Goal: Information Seeking & Learning: Learn about a topic

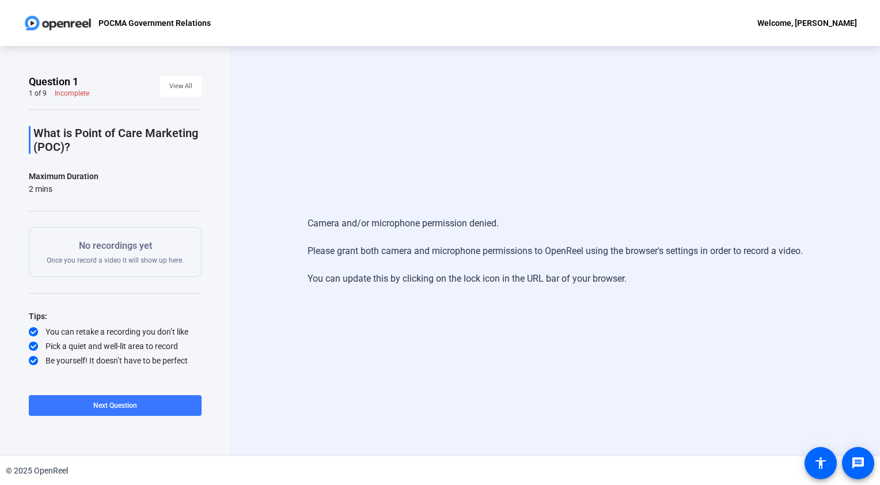
drag, startPoint x: 72, startPoint y: 149, endPoint x: 26, endPoint y: 126, distance: 51.5
click at [26, 126] on div "Question 1 1 of 9 Incomplete View All What is Point of Care Marketing (POC)? Ma…" at bounding box center [115, 251] width 230 height 410
drag, startPoint x: 26, startPoint y: 126, endPoint x: 40, endPoint y: 130, distance: 15.0
copy p "What is Point of Care Marketing (POC)?"
click at [171, 400] on span at bounding box center [115, 406] width 173 height 28
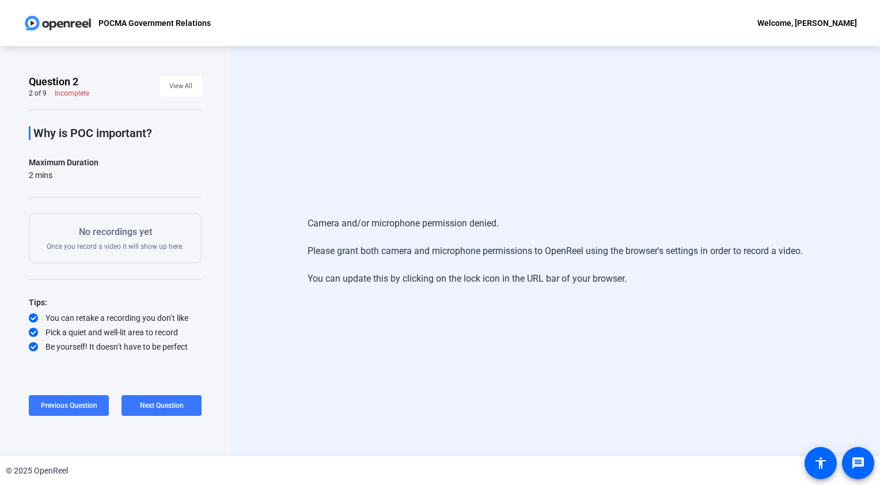
drag, startPoint x: 163, startPoint y: 135, endPoint x: 29, endPoint y: 133, distance: 133.7
click at [29, 133] on div "Why is POC important?" at bounding box center [115, 133] width 173 height 14
copy p "Why is POC important?"
click at [169, 403] on span "Next Question" at bounding box center [162, 406] width 44 height 8
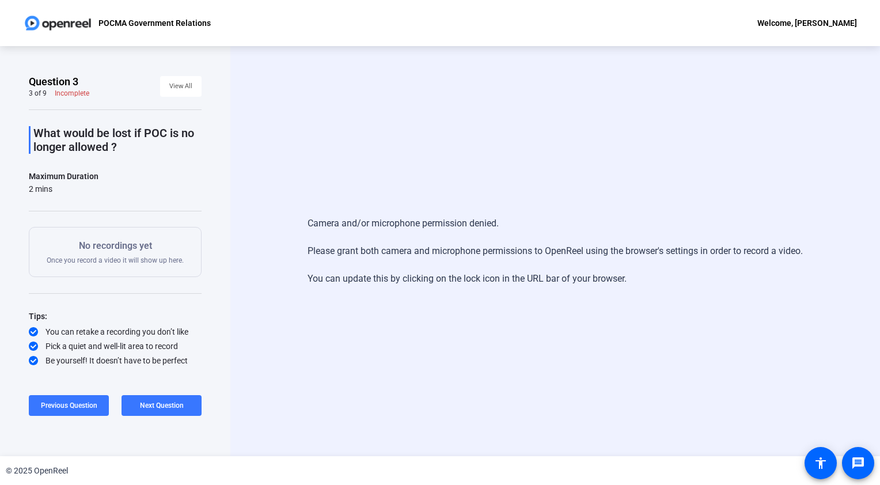
drag, startPoint x: 127, startPoint y: 144, endPoint x: 33, endPoint y: 131, distance: 94.8
click at [33, 131] on p "What would be lost if POC is no longer allowed ?" at bounding box center [117, 140] width 168 height 28
copy p "What would be lost if POC is no longer allowed ?"
click at [168, 409] on span "Next Question" at bounding box center [162, 406] width 44 height 8
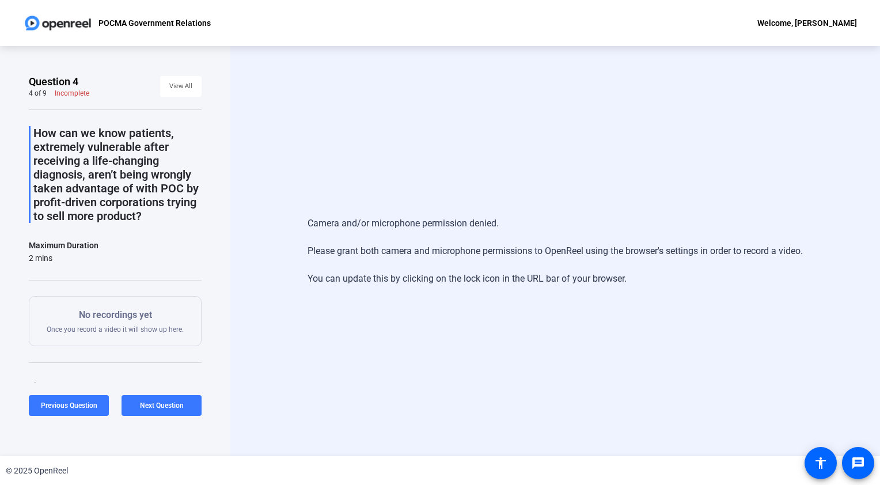
drag, startPoint x: 186, startPoint y: 218, endPoint x: 33, endPoint y: 122, distance: 179.7
click at [33, 122] on div "How can we know patients, extremely vulnerable after receiving a life-changing …" at bounding box center [115, 272] width 173 height 326
copy p "How can we know patients, extremely vulnerable after receiving a life-changing …"
click at [166, 402] on span "Next Question" at bounding box center [162, 406] width 44 height 8
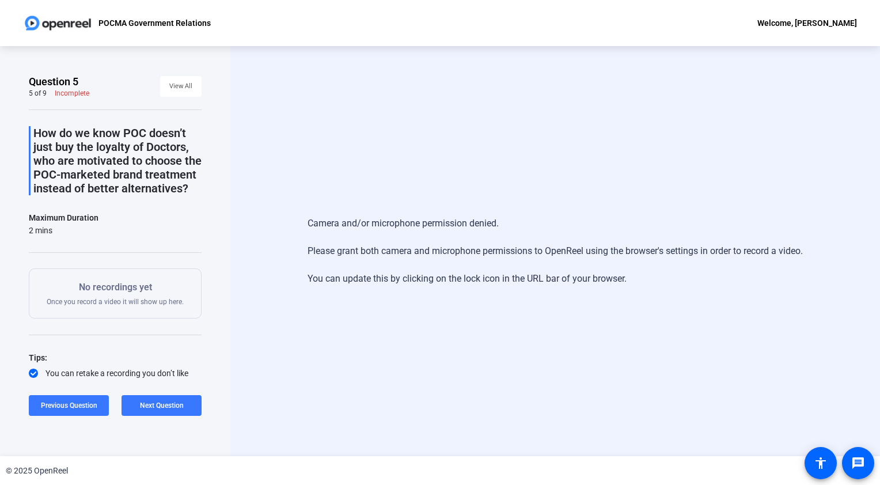
drag, startPoint x: 112, startPoint y: 202, endPoint x: 33, endPoint y: 129, distance: 108.1
click at [33, 129] on p "How do we know POC doesn’t just buy the loyalty of Doctors, who are motivated t…" at bounding box center [117, 160] width 168 height 69
copy p "How do we know POC doesn’t just buy the loyalty of Doctors, who are motivated t…"
click at [167, 404] on span "Next Question" at bounding box center [162, 406] width 44 height 8
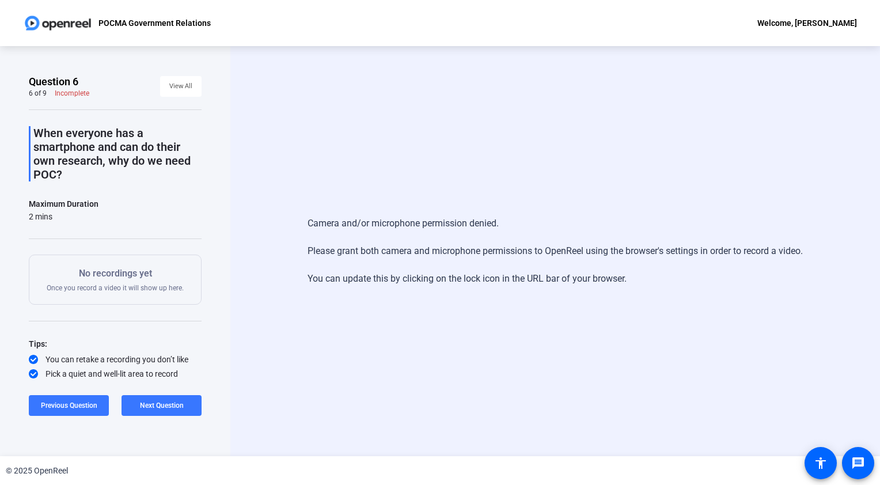
drag, startPoint x: 90, startPoint y: 168, endPoint x: 16, endPoint y: 127, distance: 84.8
click at [16, 127] on div "Question 6 6 of 9 Incomplete View All When everyone has a smartphone and can do…" at bounding box center [115, 251] width 230 height 410
drag, startPoint x: 16, startPoint y: 127, endPoint x: 62, endPoint y: 145, distance: 49.8
copy p "When everyone has a smartphone and can do their own research, why do we need PO…"
click at [158, 411] on span at bounding box center [162, 406] width 80 height 28
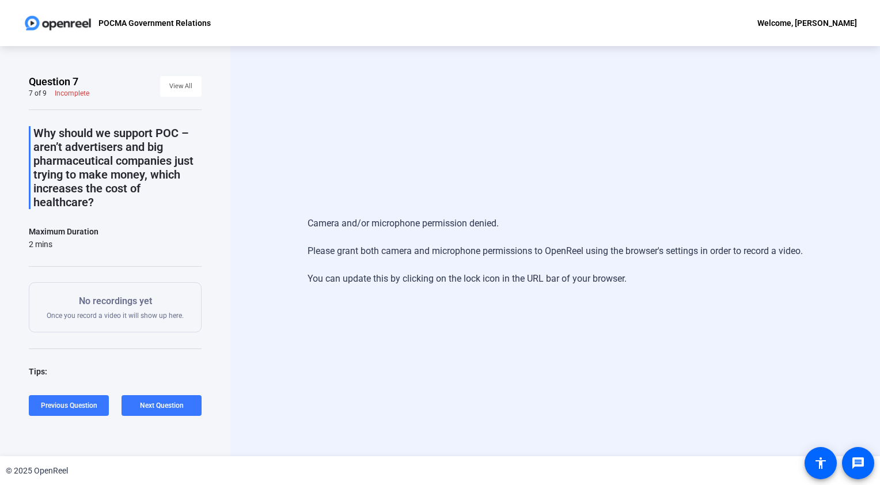
drag, startPoint x: 118, startPoint y: 201, endPoint x: 25, endPoint y: 133, distance: 114.6
click at [25, 133] on div "Question 7 7 of 9 Incomplete View All Why should we support POC – aren’t advert…" at bounding box center [115, 251] width 230 height 410
drag, startPoint x: 25, startPoint y: 133, endPoint x: 59, endPoint y: 142, distance: 35.4
copy p "Why should we support POC – aren’t advertisers and big pharmaceutical companies…"
click at [151, 400] on span at bounding box center [162, 406] width 80 height 28
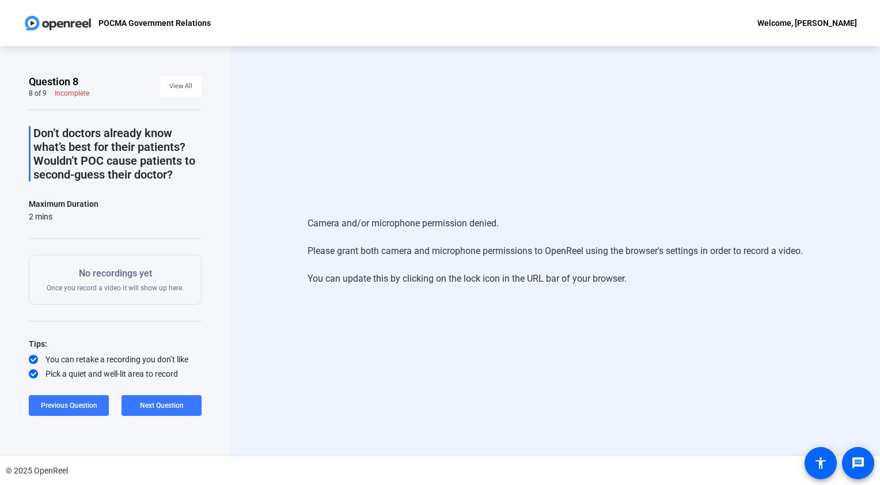
drag, startPoint x: 194, startPoint y: 179, endPoint x: 33, endPoint y: 131, distance: 167.7
click at [33, 131] on p "Don’t doctors already know what’s best for their patients? Wouldn’t POC cause p…" at bounding box center [117, 153] width 168 height 55
drag, startPoint x: 33, startPoint y: 131, endPoint x: 81, endPoint y: 135, distance: 48.0
copy p "Don’t doctors already know what’s best for their patients? Wouldn’t POC cause p…"
click at [152, 411] on span at bounding box center [162, 406] width 80 height 28
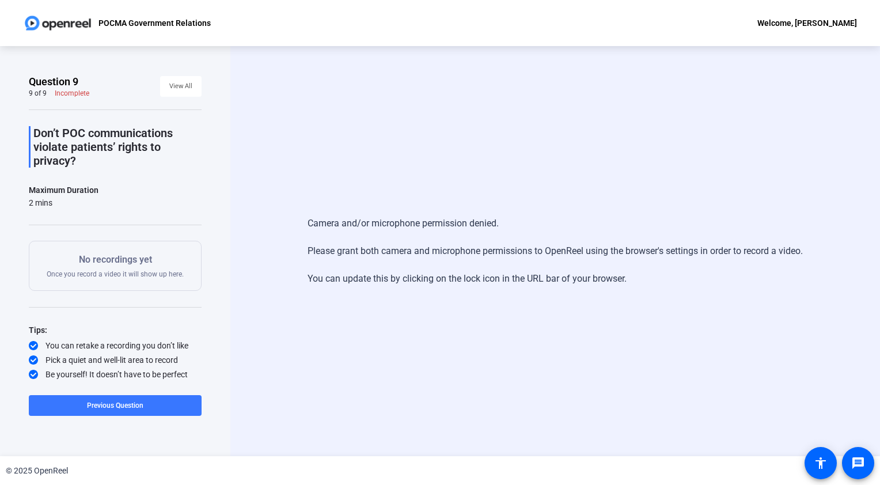
drag, startPoint x: 97, startPoint y: 163, endPoint x: 28, endPoint y: 122, distance: 80.3
click at [28, 122] on div "Question 9 9 of 9 Incomplete View All Don’t POC communications violate patients…" at bounding box center [115, 251] width 230 height 410
drag, startPoint x: 28, startPoint y: 122, endPoint x: 55, endPoint y: 130, distance: 28.3
copy p "Don’t POC communications violate patients’ rights to privacy?"
